Goal: Task Accomplishment & Management: Use online tool/utility

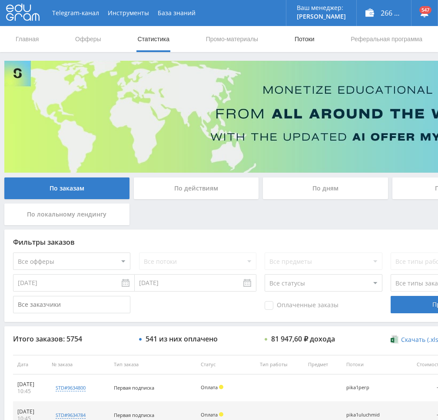
click at [302, 38] on link "Потоки" at bounding box center [304, 39] width 22 height 26
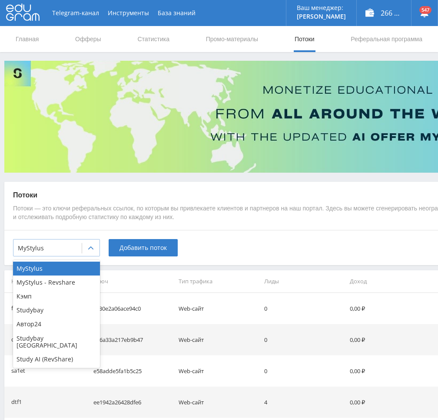
click at [89, 255] on div at bounding box center [90, 248] width 17 height 17
click at [60, 353] on div "Study AI (RevShare)" at bounding box center [56, 360] width 87 height 14
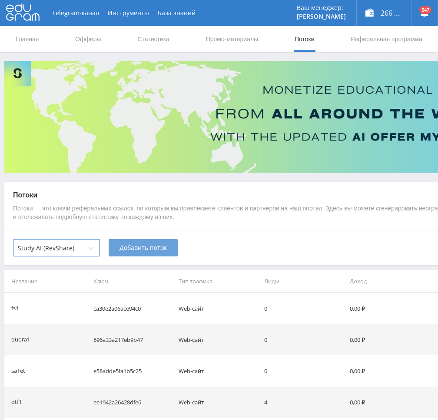
click at [155, 257] on div "option Study AI (RevShare), selected. Study AI (RevShare) Добавить поток" at bounding box center [260, 247] width 512 height 35
click at [156, 251] on span "Добавить поток" at bounding box center [142, 247] width 47 height 7
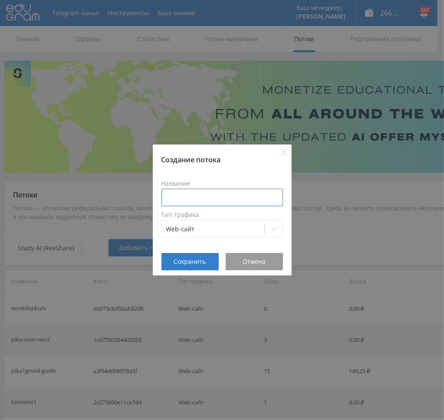
click at [214, 200] on input at bounding box center [222, 197] width 122 height 17
type input "d"
type input "p"
type input "pika2img-nano"
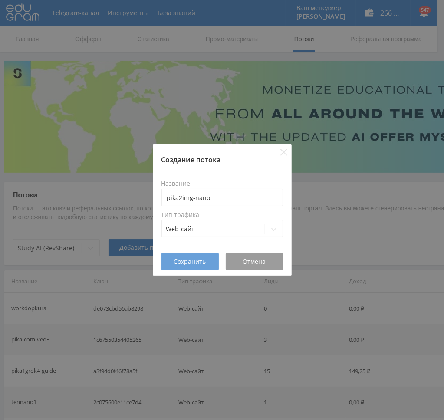
click at [200, 262] on span "Сохранить" at bounding box center [190, 261] width 32 height 7
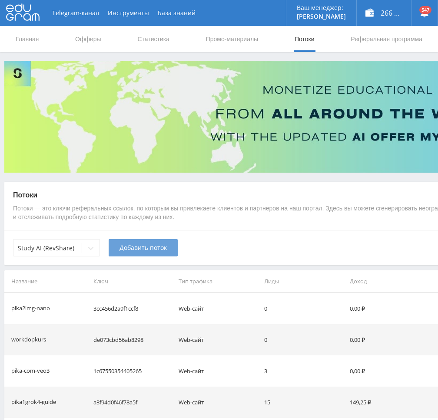
click at [137, 247] on span "Добавить поток" at bounding box center [142, 247] width 47 height 7
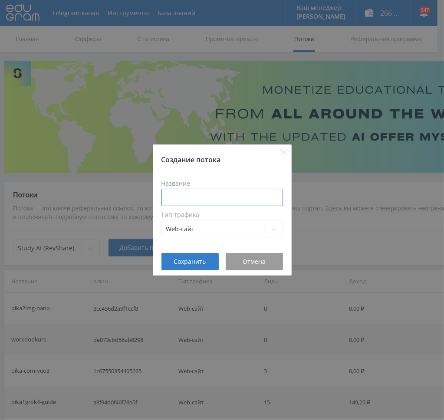
click at [228, 193] on input at bounding box center [222, 197] width 122 height 17
paste input "pika2img-"
type input "pika2img-openai"
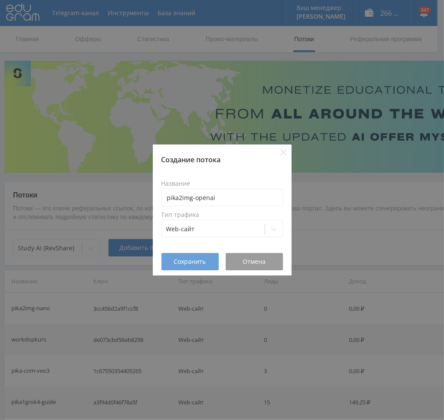
click at [187, 264] on span "Сохранить" at bounding box center [190, 261] width 32 height 7
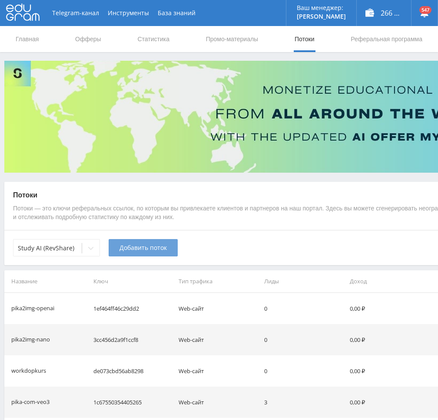
click at [159, 243] on button "Добавить поток" at bounding box center [143, 247] width 69 height 17
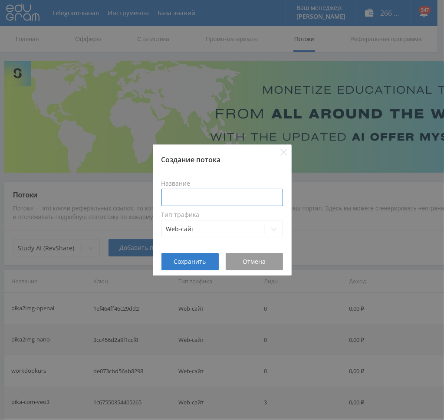
click at [223, 201] on input at bounding box center [222, 197] width 122 height 17
paste input "pika2img-"
type input "pika2img-higg"
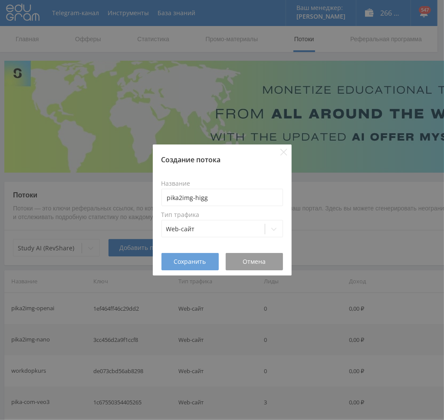
click at [196, 262] on span "Сохранить" at bounding box center [190, 261] width 32 height 7
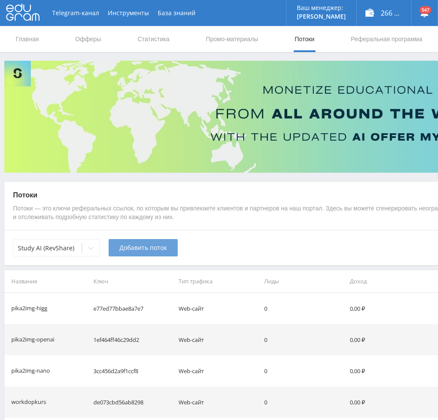
click at [133, 249] on span "Добавить поток" at bounding box center [142, 247] width 47 height 7
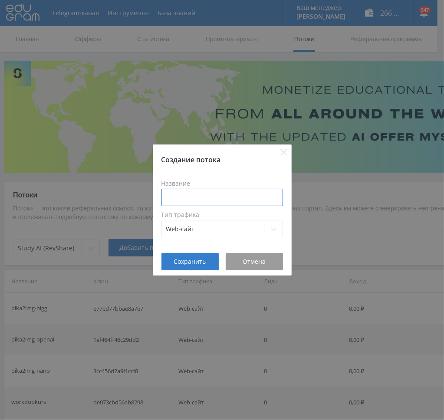
click at [238, 203] on input at bounding box center [222, 197] width 122 height 17
paste input "pika2img-"
type input "pika2img-dalle"
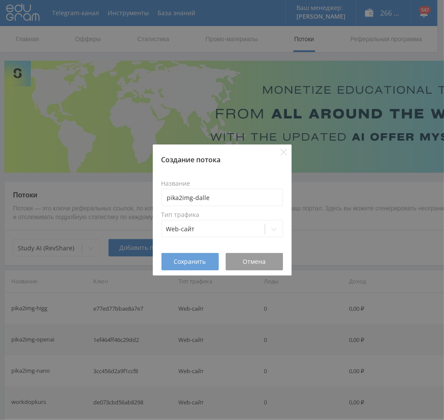
click at [188, 260] on span "Сохранить" at bounding box center [190, 261] width 32 height 7
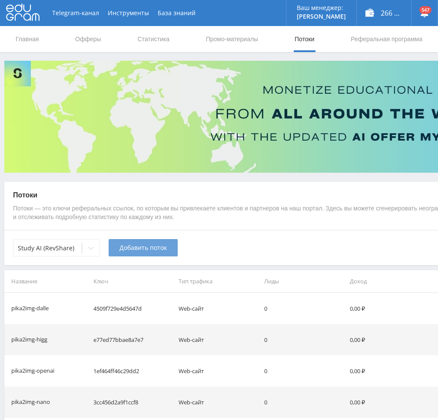
click at [152, 248] on span "Добавить поток" at bounding box center [142, 247] width 47 height 7
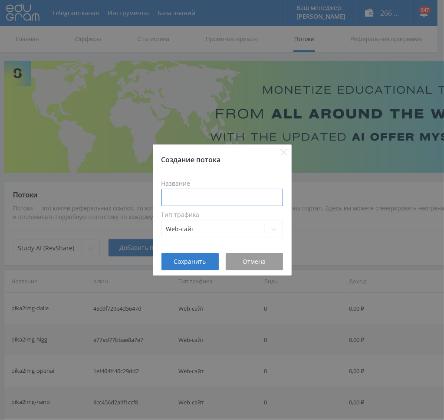
click at [205, 200] on input at bounding box center [222, 197] width 122 height 17
paste input "pika2img-"
type input "pika2img-imp"
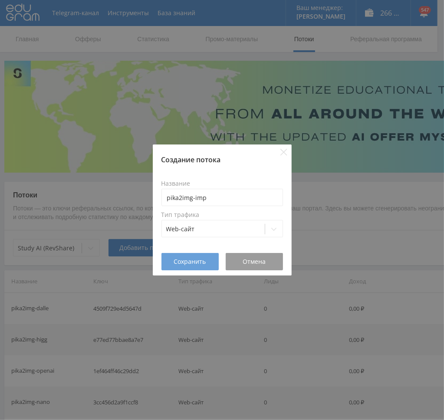
click at [180, 267] on button "Сохранить" at bounding box center [189, 261] width 57 height 17
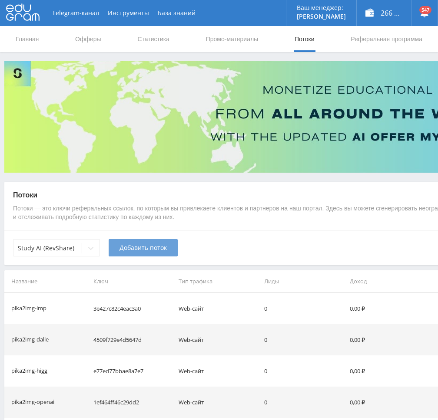
click at [139, 250] on span "Добавить поток" at bounding box center [142, 247] width 47 height 7
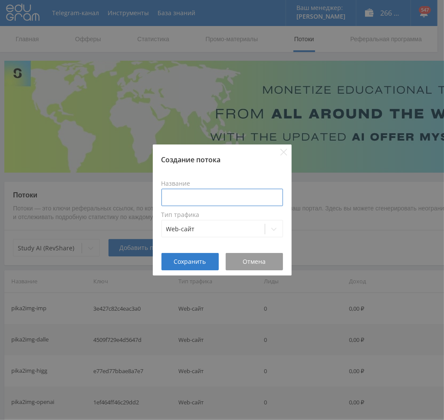
click at [201, 192] on input at bounding box center [222, 197] width 122 height 17
paste input "pika2img-"
type input "pika2img-mid"
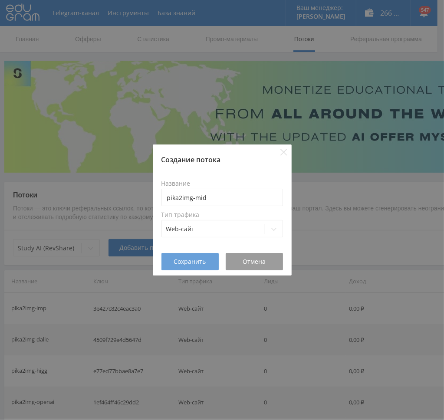
click at [197, 260] on span "Сохранить" at bounding box center [190, 261] width 32 height 7
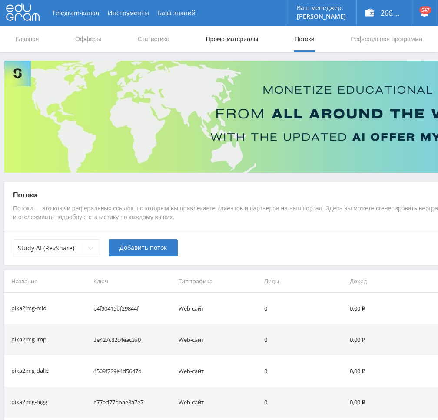
click at [244, 39] on link "Промо-материалы" at bounding box center [232, 39] width 54 height 26
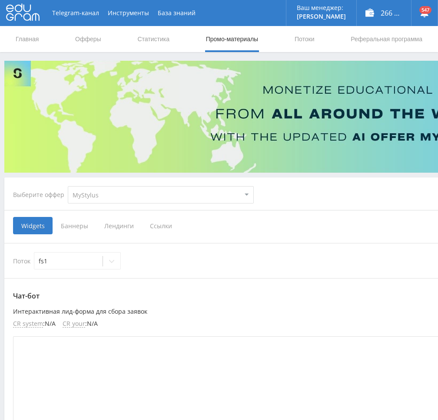
click at [146, 195] on select "MyStylus MyStylus - Revshare Кэмп Studybay Автор24 Studybay [GEOGRAPHIC_DATA] S…" at bounding box center [161, 194] width 186 height 17
select select "376"
click at [68, 186] on select "MyStylus MyStylus - Revshare Кэмп Studybay Автор24 Studybay [GEOGRAPHIC_DATA] S…" at bounding box center [161, 194] width 186 height 17
select select "376"
click at [80, 228] on span "Ссылки" at bounding box center [72, 225] width 39 height 17
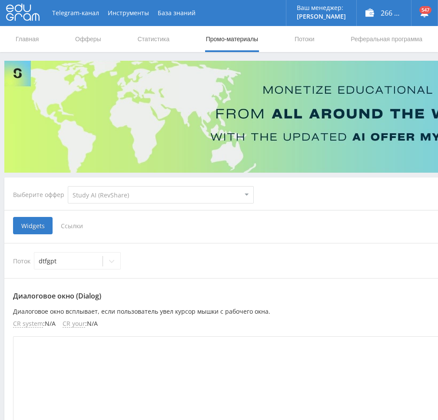
click at [0, 0] on input "Ссылки" at bounding box center [0, 0] width 0 height 0
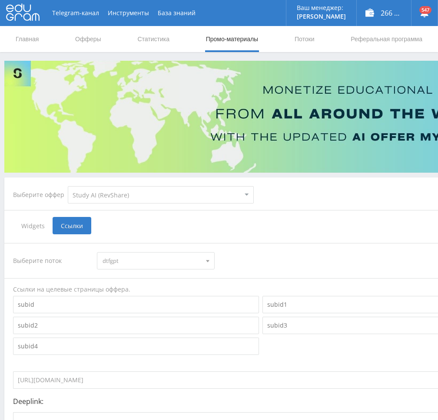
click at [157, 259] on span "dtfgpt" at bounding box center [151, 261] width 98 height 16
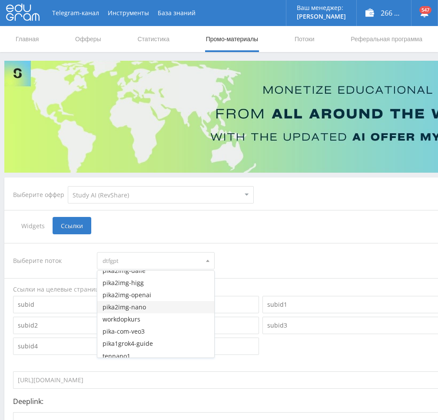
click at [160, 306] on button "pika2img-nano" at bounding box center [155, 307] width 116 height 12
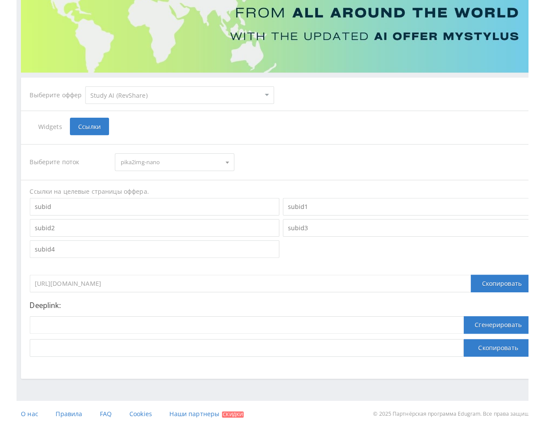
scroll to position [95, 0]
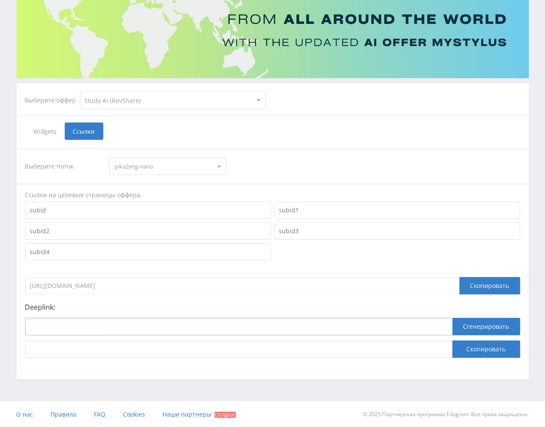
click at [243, 328] on input at bounding box center [238, 326] width 427 height 17
paste input "[URL]"
type input "[URL]"
click at [437, 321] on button "Сгенерировать" at bounding box center [486, 326] width 68 height 17
click at [437, 345] on button "Скопировать" at bounding box center [486, 348] width 68 height 17
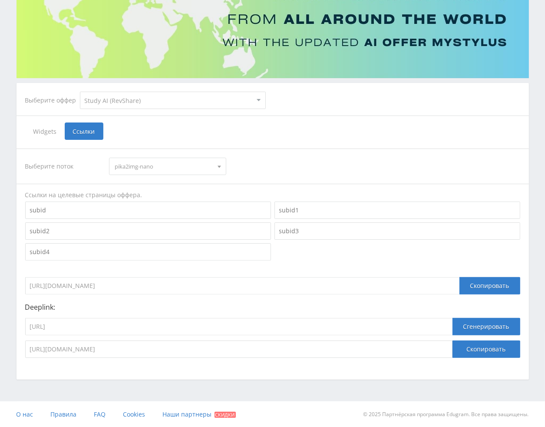
click at [195, 166] on span "pika2img-nano" at bounding box center [164, 166] width 98 height 16
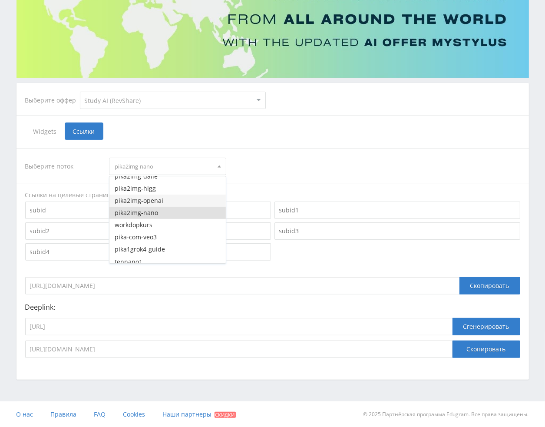
click at [170, 201] on button "pika2img-openai" at bounding box center [167, 200] width 116 height 12
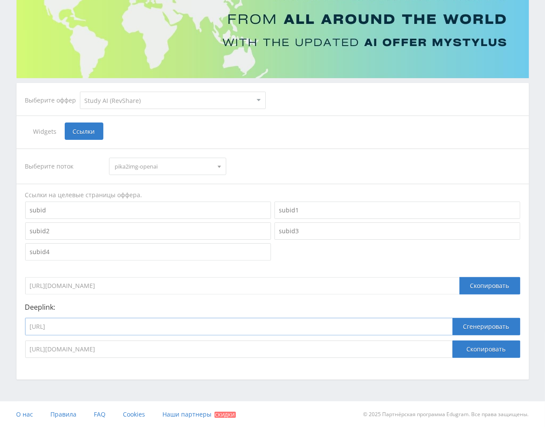
click at [267, 334] on input "[URL]" at bounding box center [238, 326] width 427 height 17
paste input "open_ai_image_bot"
type input "[URL]"
click at [437, 328] on div "Telegram-канал Инструменты База знаний Ваш менеджер: [PERSON_NAME] [PERSON_NAME…" at bounding box center [272, 166] width 545 height 522
click at [437, 328] on button "Сгенерировать" at bounding box center [486, 326] width 68 height 17
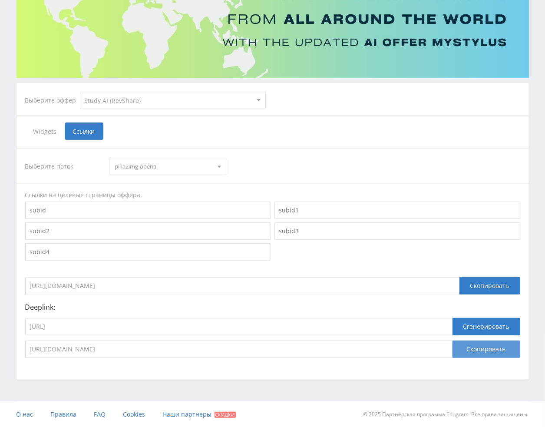
click at [437, 345] on button "Скопировать" at bounding box center [486, 348] width 68 height 17
click at [218, 324] on input "[URL]" at bounding box center [238, 326] width 427 height 17
click at [157, 160] on span "pika2img-openai" at bounding box center [164, 166] width 98 height 16
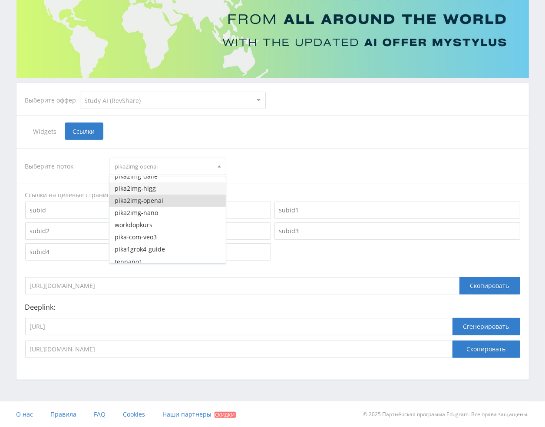
click at [154, 188] on button "pika2img-higg" at bounding box center [167, 188] width 116 height 12
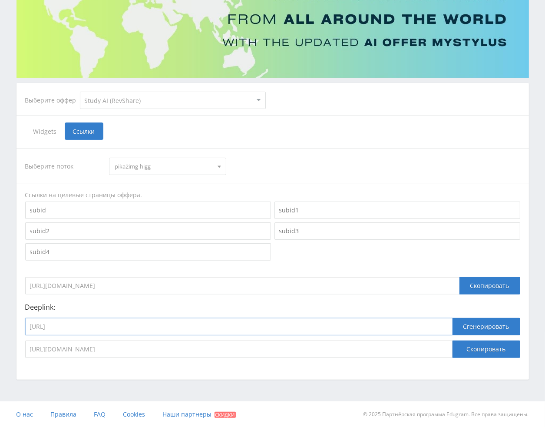
click at [131, 324] on input "[URL]" at bounding box center [238, 326] width 427 height 17
paste input "higgsfield_soul"
type input "[URL]"
click at [437, 325] on button "Сгенерировать" at bounding box center [486, 326] width 68 height 17
click at [437, 346] on button "Скопировать" at bounding box center [486, 348] width 68 height 17
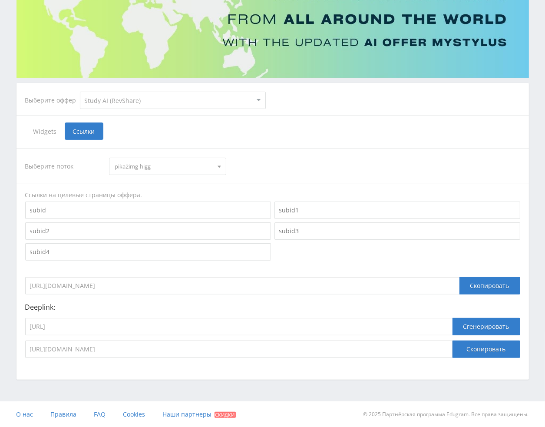
click at [146, 171] on span "pika2img-higg" at bounding box center [164, 166] width 98 height 16
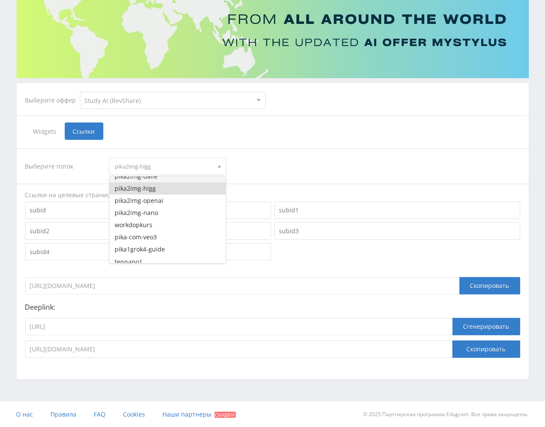
click at [151, 178] on button "pika2img-dalle" at bounding box center [167, 176] width 116 height 12
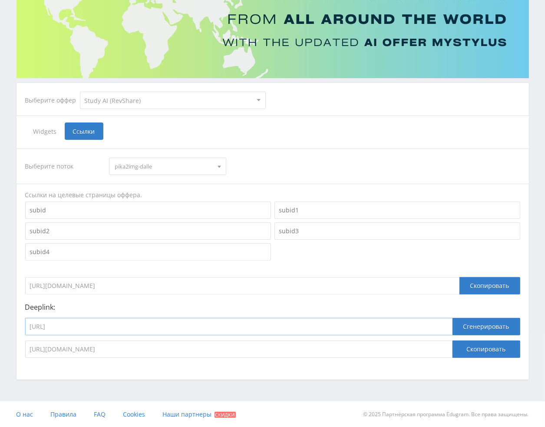
click at [189, 324] on input "[URL]" at bounding box center [238, 326] width 427 height 17
paste input "dalle_3_toe_bot"
type input "[URL]"
click at [437, 333] on button "Сгенерировать" at bounding box center [486, 326] width 68 height 17
click at [437, 329] on button "Сгенерировать" at bounding box center [486, 326] width 68 height 17
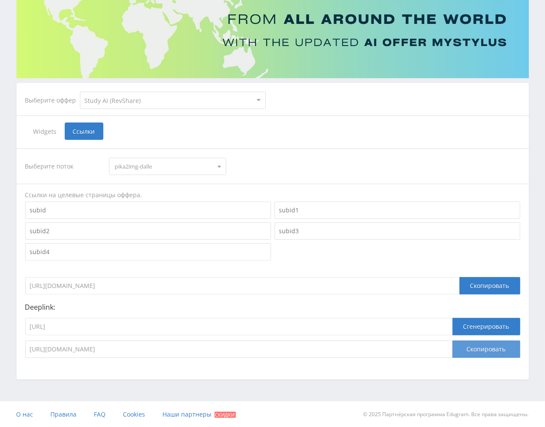
click at [437, 347] on button "Скопировать" at bounding box center [486, 348] width 68 height 17
click at [153, 163] on span "pika2img-dalle" at bounding box center [164, 166] width 98 height 16
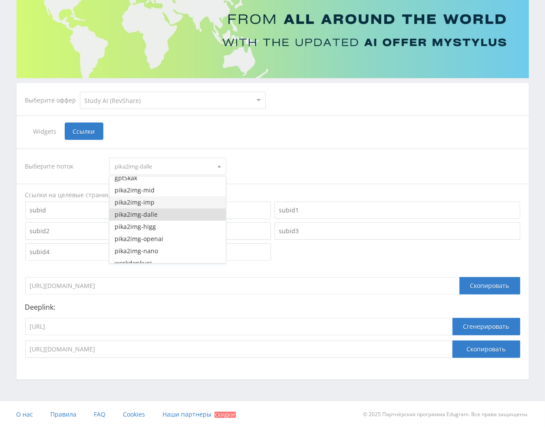
scroll to position [1524, 0]
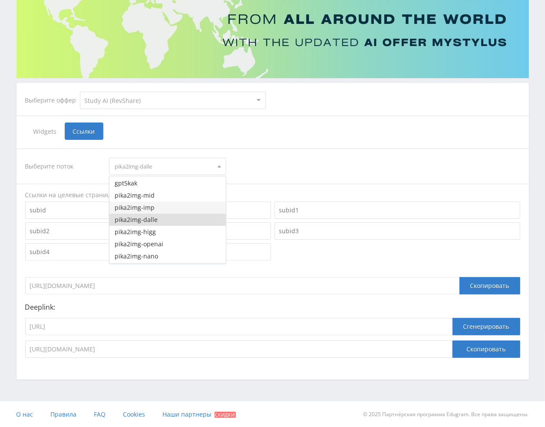
click at [155, 208] on button "pika2img-imp" at bounding box center [167, 207] width 116 height 12
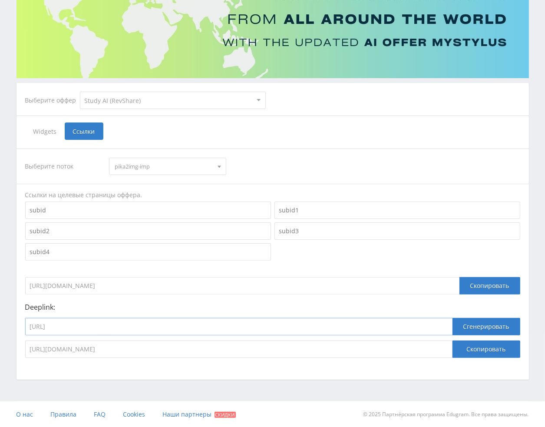
click at [194, 329] on input "[URL]" at bounding box center [238, 326] width 427 height 17
paste input "improve_photo"
type input "[URL]"
click at [437, 321] on button "Сгенерировать" at bounding box center [486, 326] width 68 height 17
click at [437, 340] on button "Скопировать" at bounding box center [486, 348] width 68 height 17
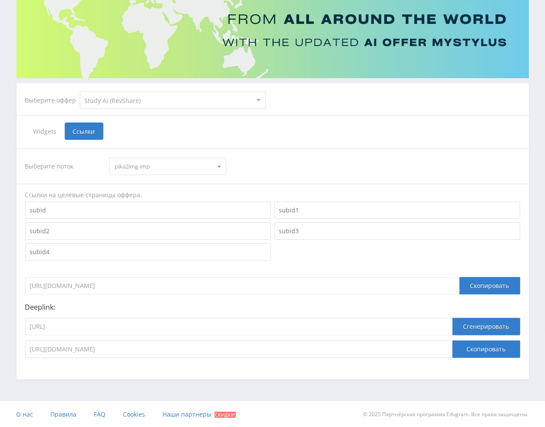
click at [151, 165] on span "pika2img-imp" at bounding box center [164, 166] width 98 height 16
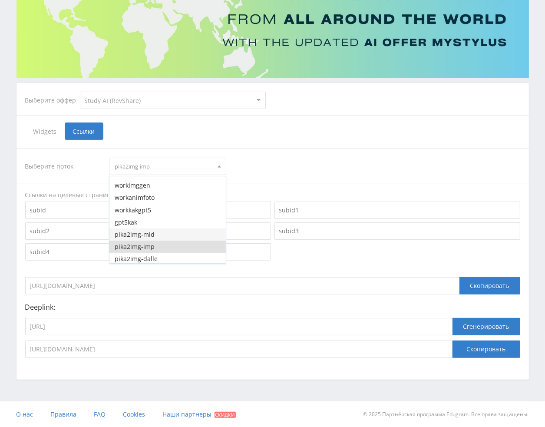
scroll to position [1480, 0]
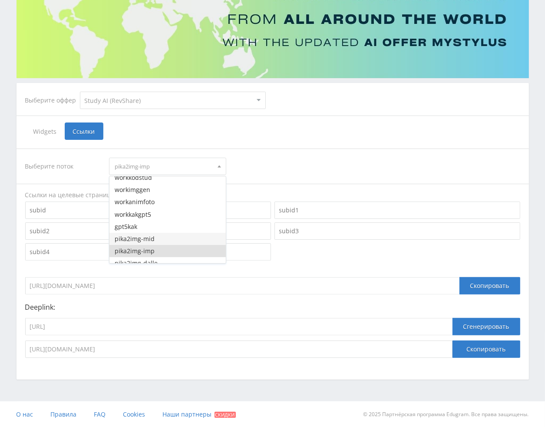
click at [145, 238] on button "pika2img-mid" at bounding box center [167, 239] width 116 height 12
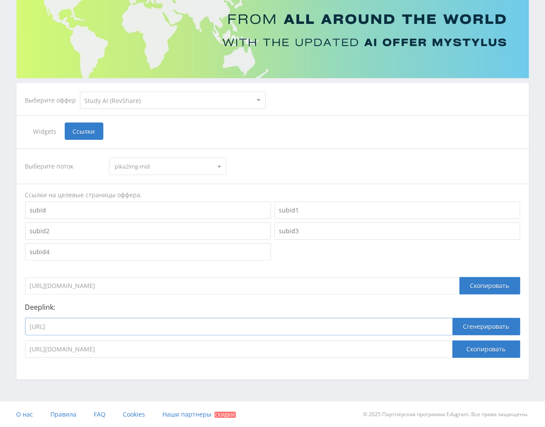
click at [155, 328] on input "[URL]" at bounding box center [238, 326] width 427 height 17
paste input "midjourney_toe_bot"
type input "[URL]"
click at [437, 320] on button "Сгенерировать" at bounding box center [486, 326] width 68 height 17
click at [437, 346] on button "Скопировать" at bounding box center [486, 348] width 68 height 17
